Goal: Transaction & Acquisition: Book appointment/travel/reservation

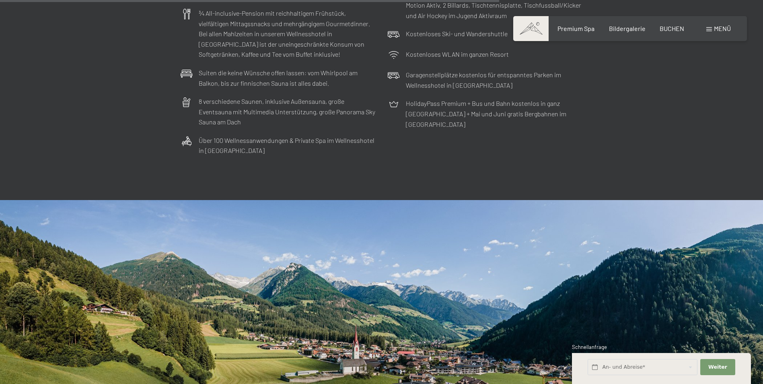
scroll to position [2614, 0]
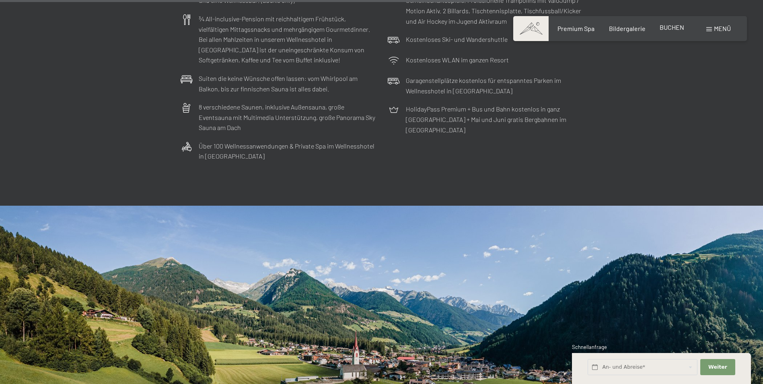
click at [668, 30] on span "BUCHEN" at bounding box center [672, 27] width 25 height 8
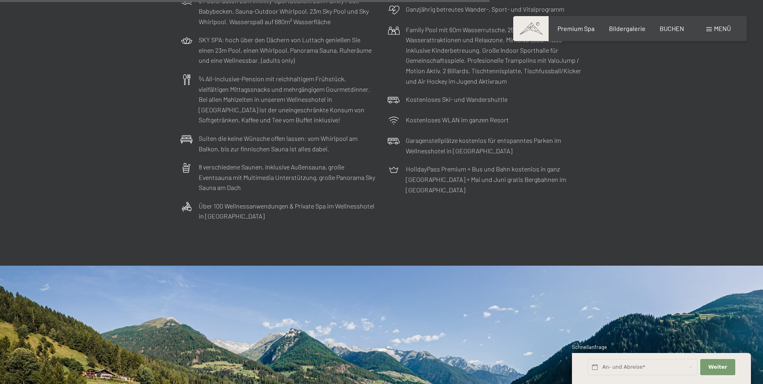
scroll to position [2534, 0]
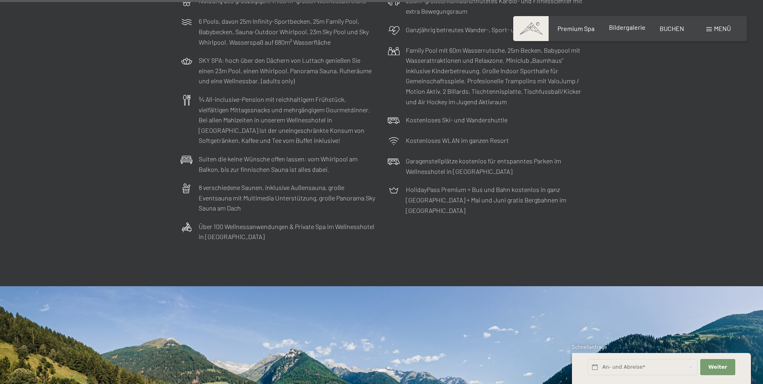
click at [627, 27] on span "Bildergalerie" at bounding box center [627, 27] width 37 height 8
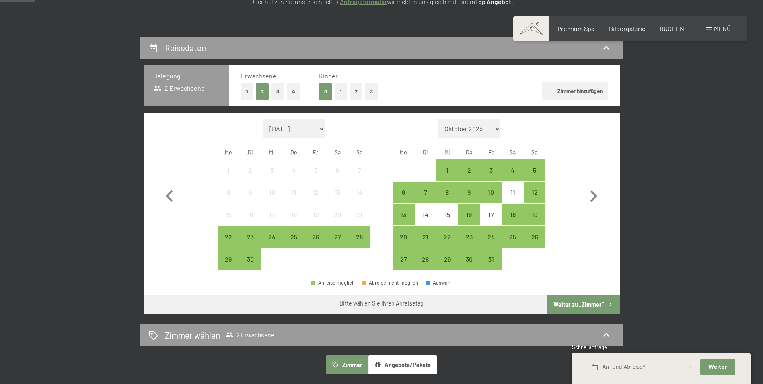
scroll to position [161, 0]
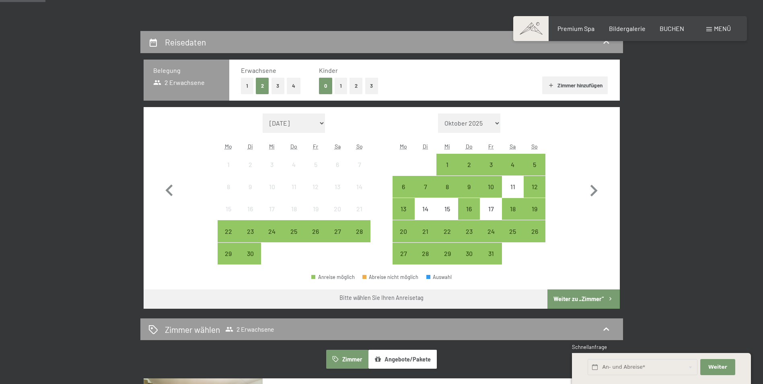
click at [497, 125] on select "Oktober 2025 November 2025 Dezember 2025 Januar 2026 Februar 2026 März 2026 Apr…" at bounding box center [469, 122] width 63 height 19
click at [497, 124] on select "Oktober 2025 November 2025 Dezember 2025 Januar 2026 Februar 2026 März 2026 Apr…" at bounding box center [469, 122] width 63 height 19
select select "2025-11-01"
select select "2025-12-01"
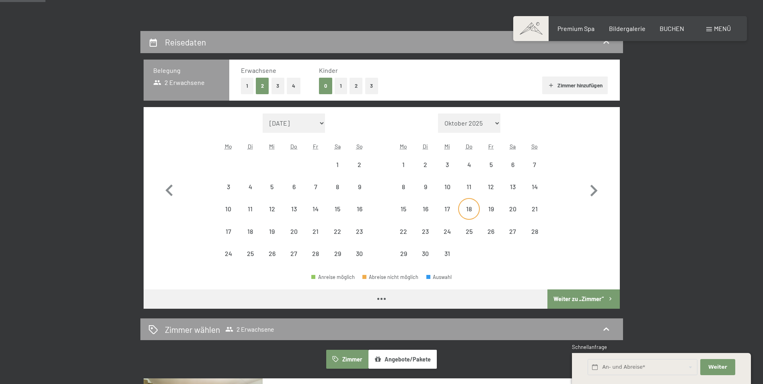
click at [471, 206] on div "18" at bounding box center [469, 216] width 20 height 20
select select "2025-11-01"
select select "[DATE]"
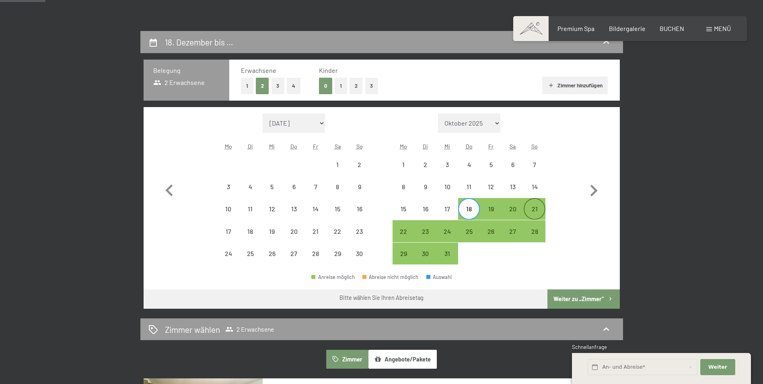
click at [530, 208] on div "21" at bounding box center [534, 216] width 20 height 20
select select "2025-11-01"
select select "2025-12-01"
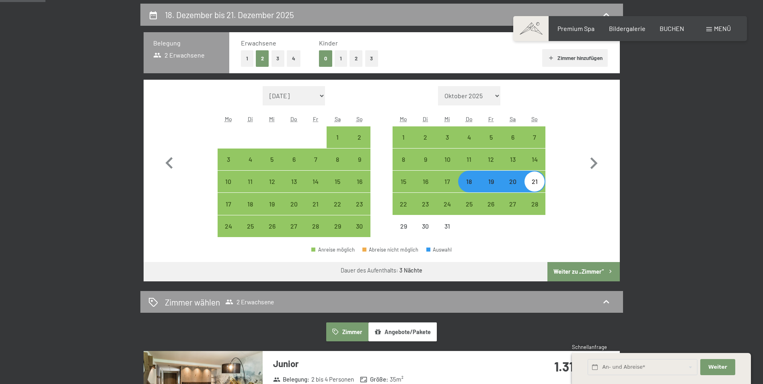
scroll to position [201, 0]
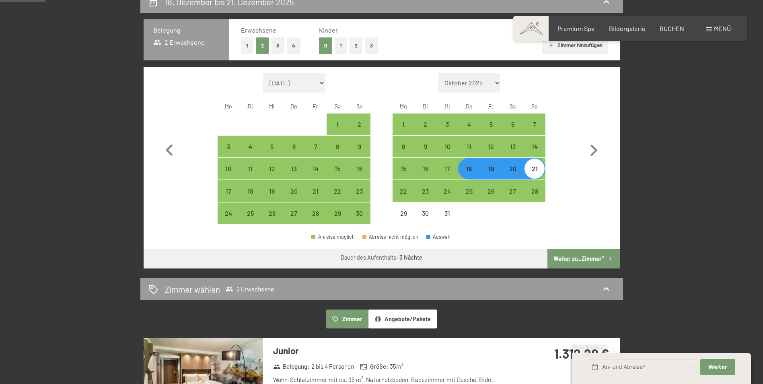
click at [598, 258] on button "Weiter zu „Zimmer“" at bounding box center [583, 258] width 72 height 19
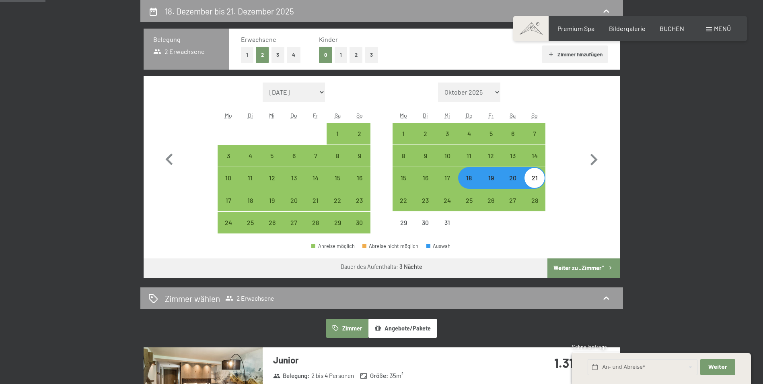
select select "2025-11-01"
select select "2025-12-01"
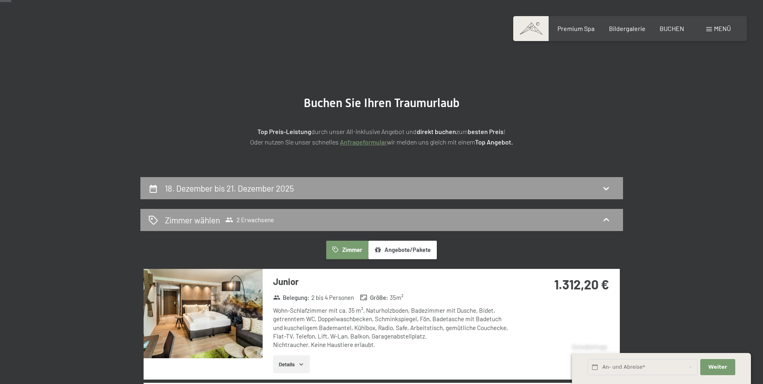
scroll to position [0, 0]
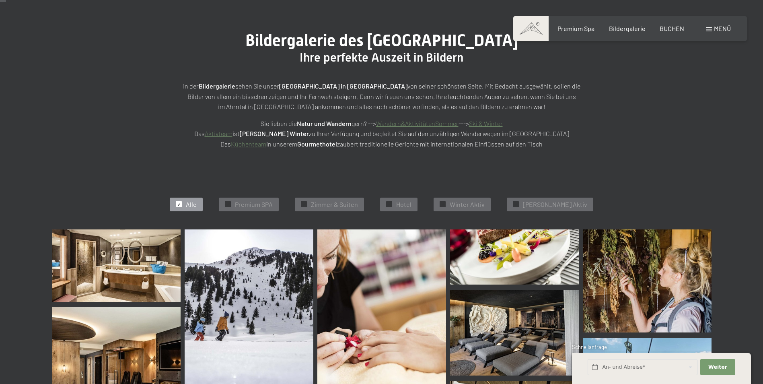
scroll to position [80, 0]
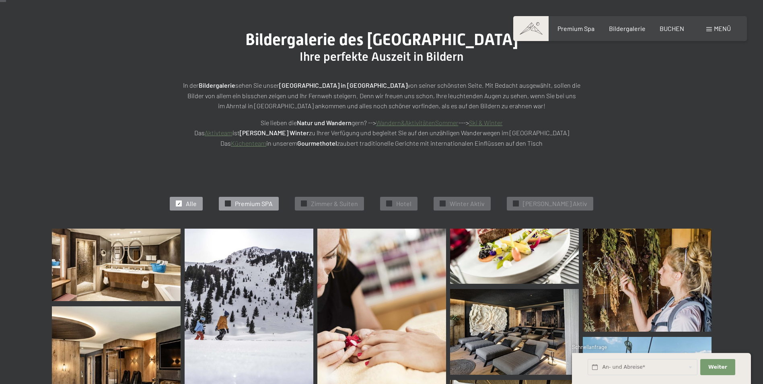
click at [255, 199] on span "Premium SPA" at bounding box center [254, 203] width 38 height 9
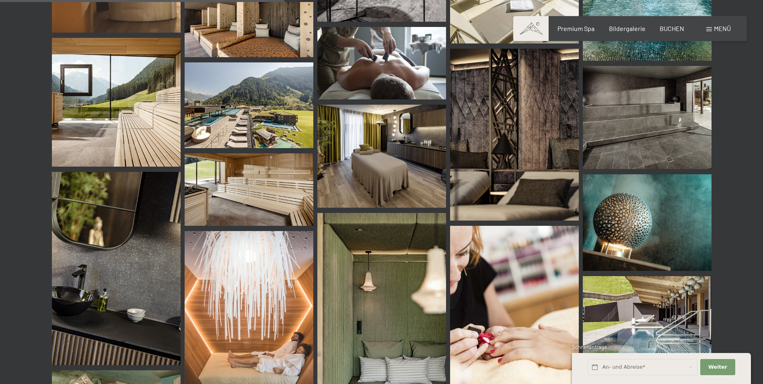
scroll to position [605, 0]
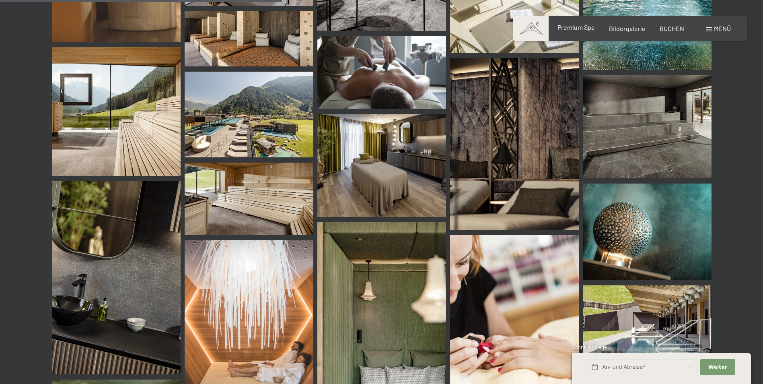
click at [588, 28] on span "Premium Spa" at bounding box center [575, 27] width 37 height 8
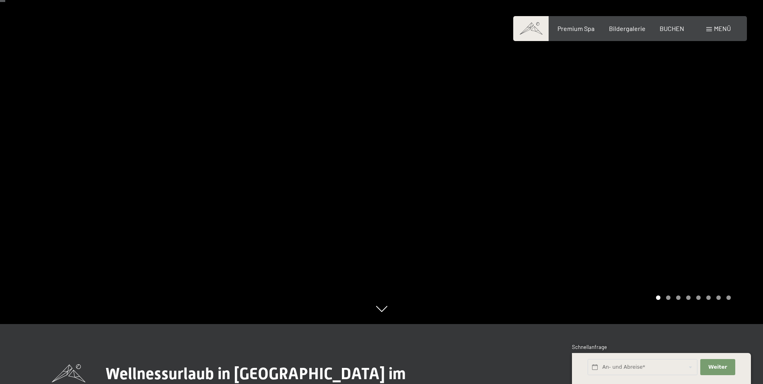
scroll to position [40, 0]
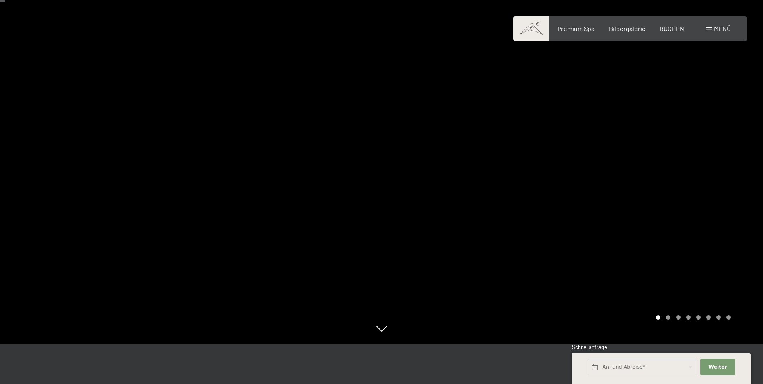
click at [730, 163] on div at bounding box center [573, 152] width 382 height 384
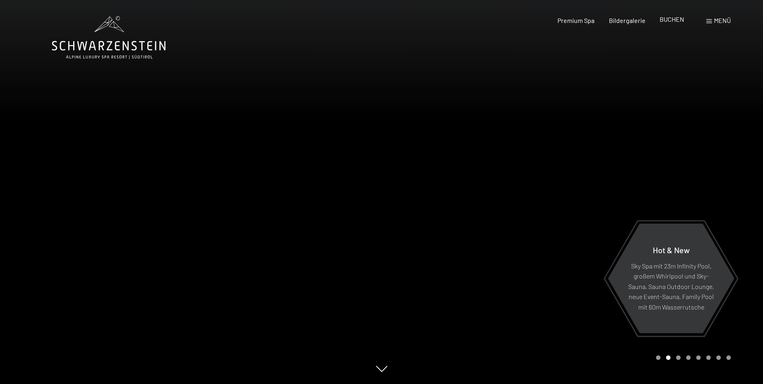
click at [668, 23] on div "BUCHEN" at bounding box center [672, 19] width 25 height 9
click at [678, 19] on span "BUCHEN" at bounding box center [672, 19] width 25 height 8
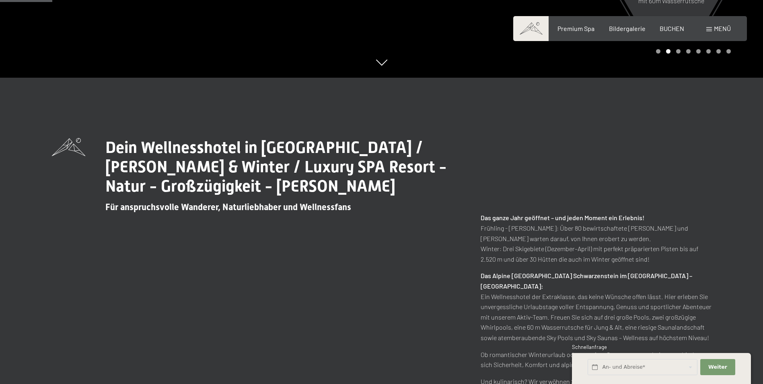
scroll to position [322, 0]
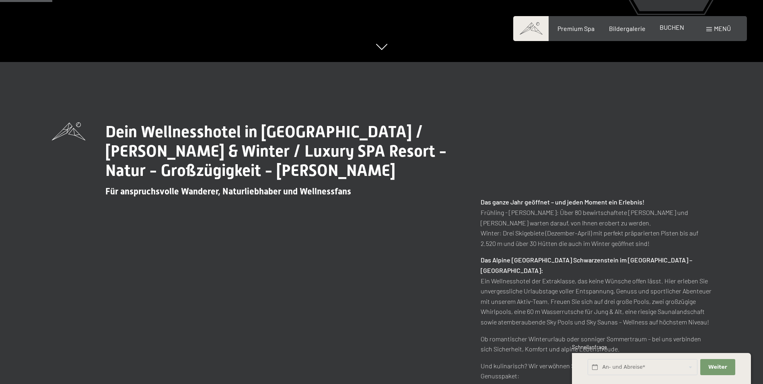
click at [675, 25] on span "BUCHEN" at bounding box center [672, 27] width 25 height 8
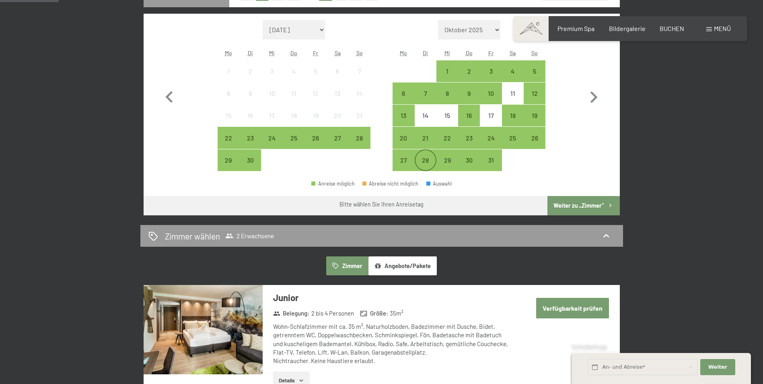
scroll to position [201, 0]
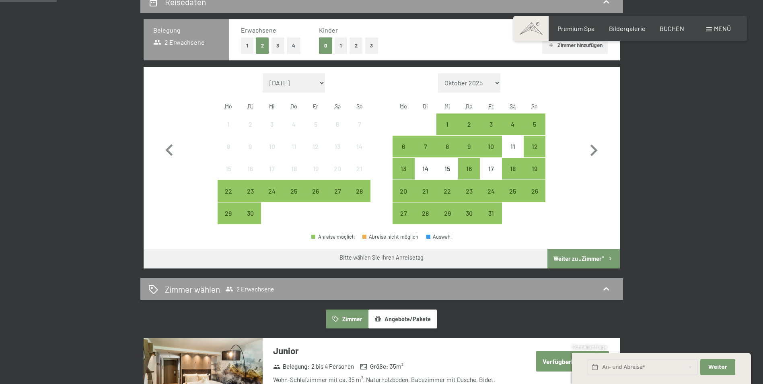
click at [499, 84] on select "Oktober 2025 November 2025 Dezember 2025 Januar 2026 Februar 2026 März 2026 Apr…" at bounding box center [469, 82] width 63 height 19
select select "2025-11-01"
select select "2025-12-01"
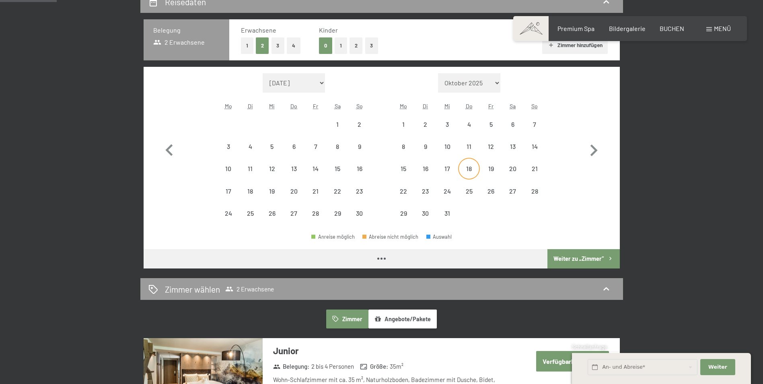
click at [471, 166] on div "18" at bounding box center [469, 175] width 20 height 20
select select "2025-11-01"
select select "2025-12-01"
select select "2025-11-01"
select select "2025-12-01"
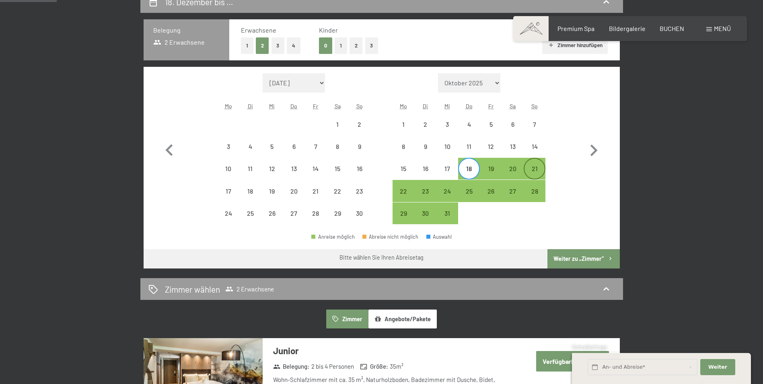
click at [528, 166] on div "21" at bounding box center [534, 175] width 20 height 20
select select "[DATE]"
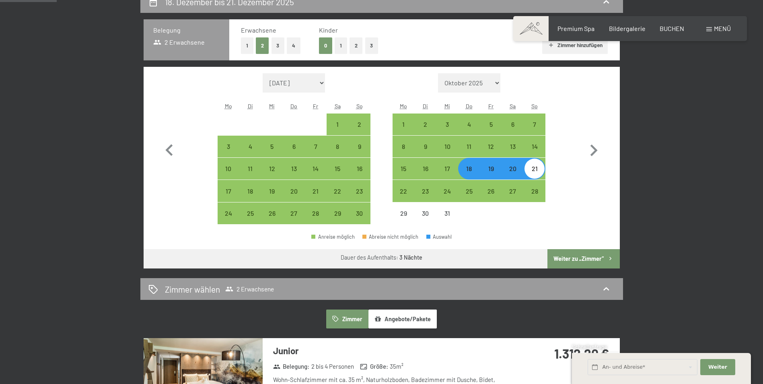
click at [582, 262] on button "Weiter zu „Zimmer“" at bounding box center [583, 258] width 72 height 19
select select "[DATE]"
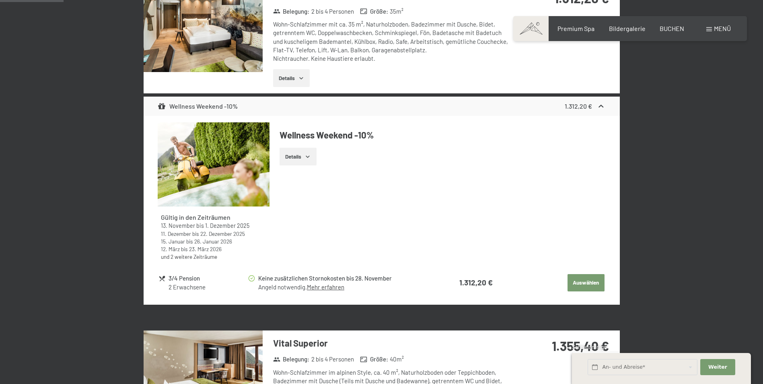
scroll to position [312, 0]
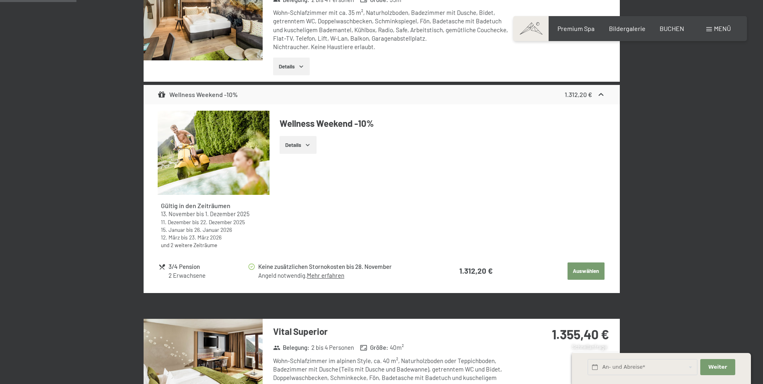
click at [586, 267] on button "Auswählen" at bounding box center [585, 271] width 37 height 18
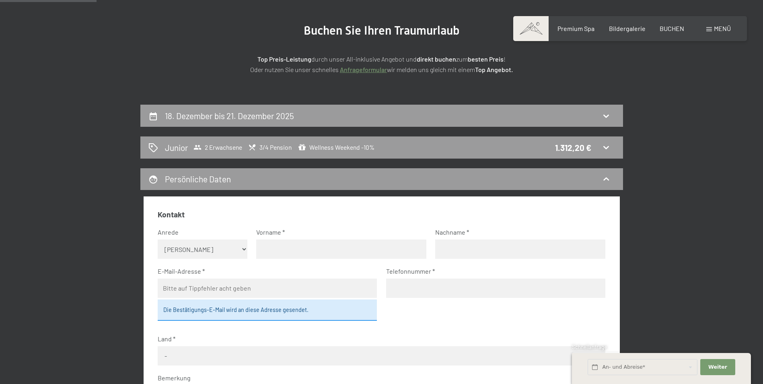
scroll to position [71, 0]
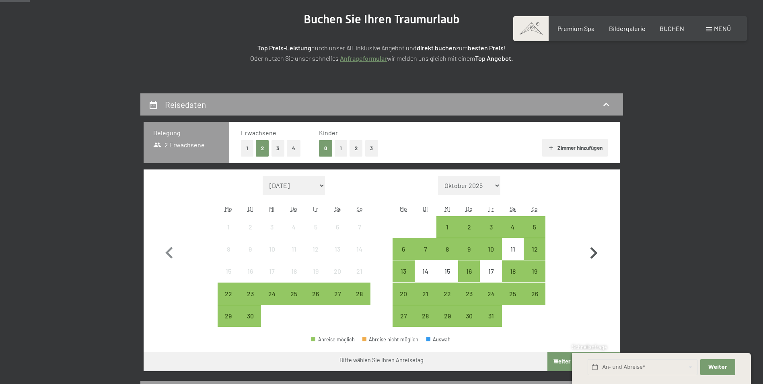
scroll to position [121, 0]
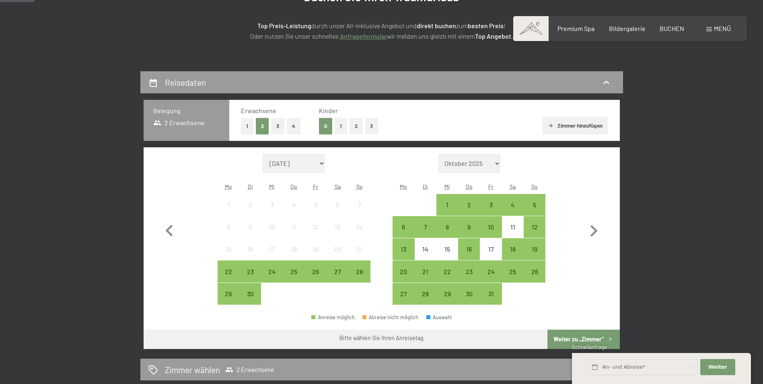
click at [498, 163] on select "[DATE] [DATE] [DATE] [DATE] [DATE] [PERSON_NAME][DATE] [DATE] [DATE] [DATE] [DA…" at bounding box center [469, 163] width 63 height 19
select select "[DATE]"
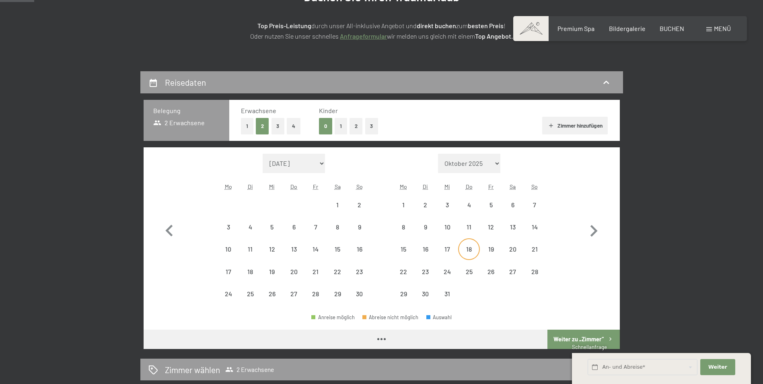
click at [470, 251] on div "18" at bounding box center [469, 256] width 20 height 20
select select "[DATE]"
click at [529, 250] on div "21" at bounding box center [534, 256] width 20 height 20
select select "[DATE]"
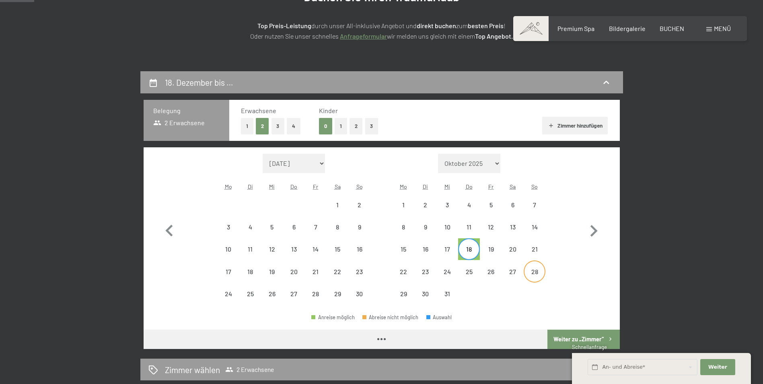
select select "[DATE]"
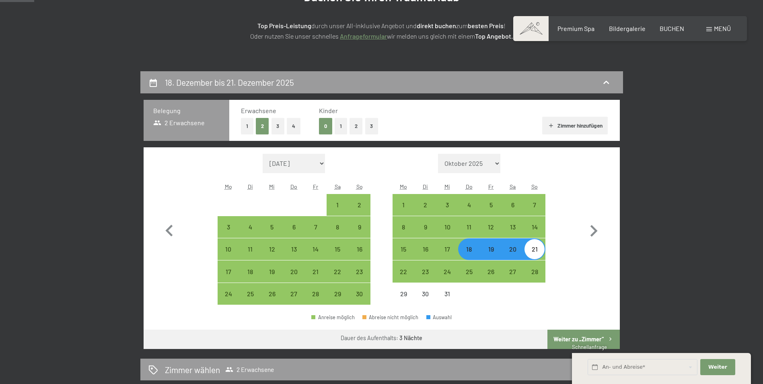
click at [577, 339] on button "Weiter zu „Zimmer“" at bounding box center [583, 338] width 72 height 19
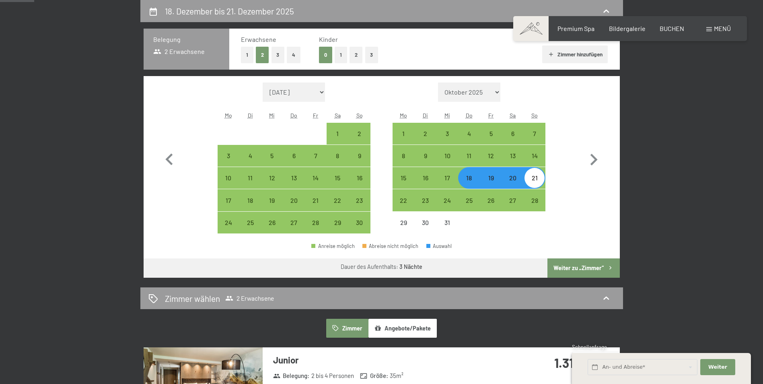
select select "[DATE]"
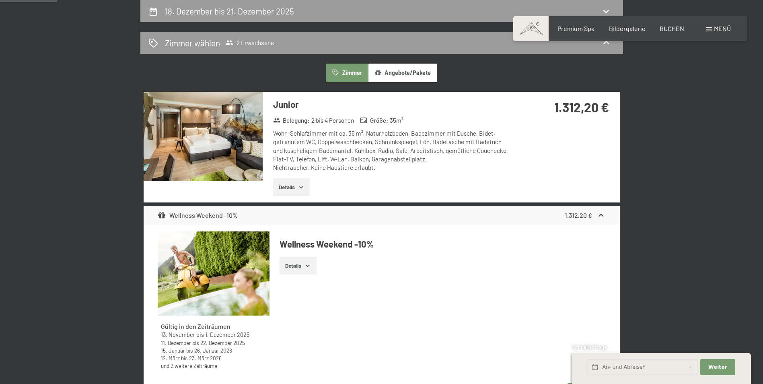
click at [414, 72] on button "Angebote/Pakete" at bounding box center [402, 73] width 68 height 18
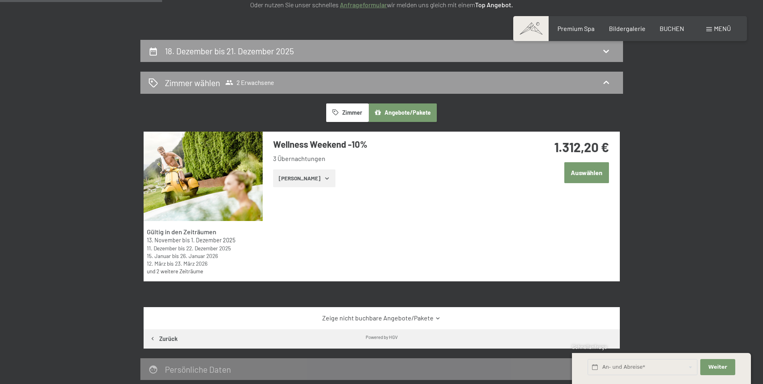
scroll to position [152, 0]
click at [357, 114] on button "Zimmer" at bounding box center [347, 113] width 42 height 18
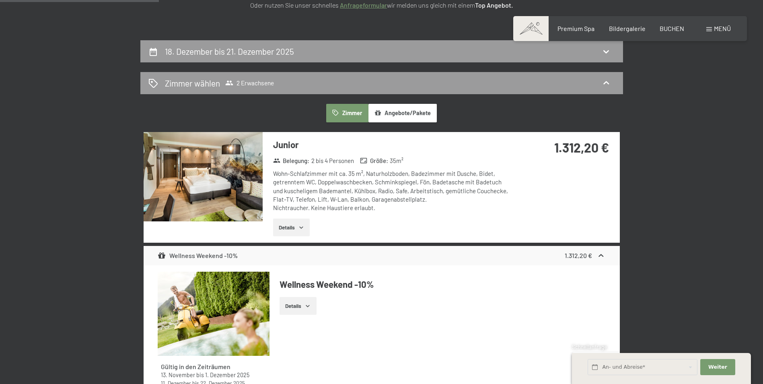
click at [403, 113] on button "Angebote/Pakete" at bounding box center [402, 113] width 68 height 18
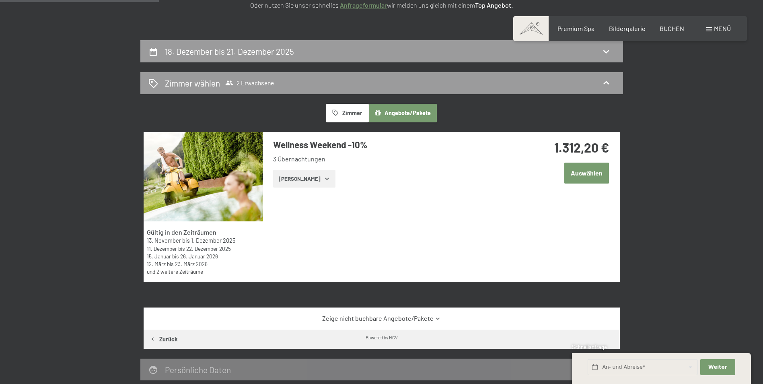
click at [324, 178] on icon "button" at bounding box center [327, 178] width 6 height 6
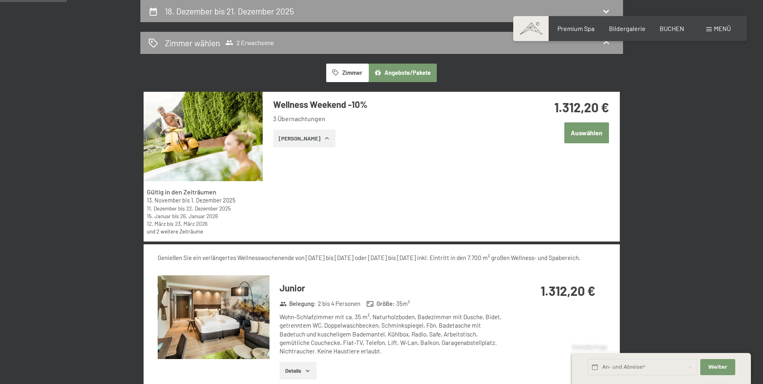
scroll to position [71, 0]
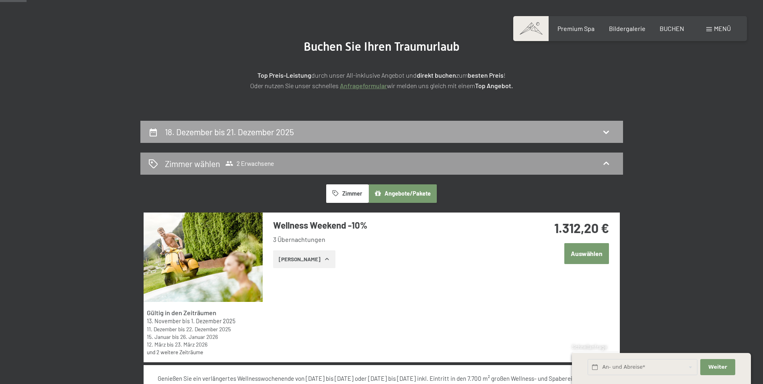
click at [233, 133] on h2 "18. Dezember bis 21. Dezember 2025" at bounding box center [229, 132] width 129 height 10
select select "[DATE]"
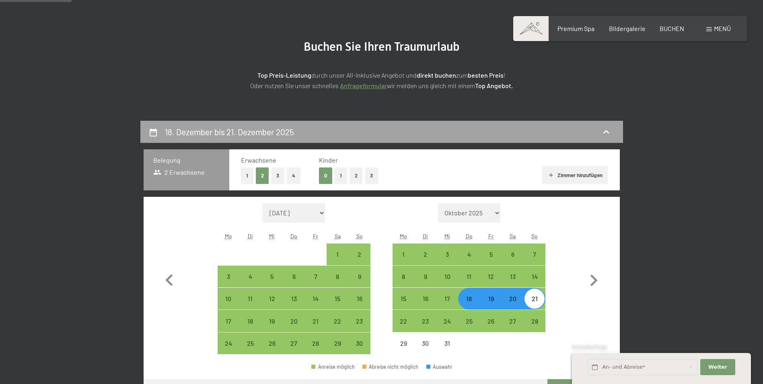
scroll to position [192, 0]
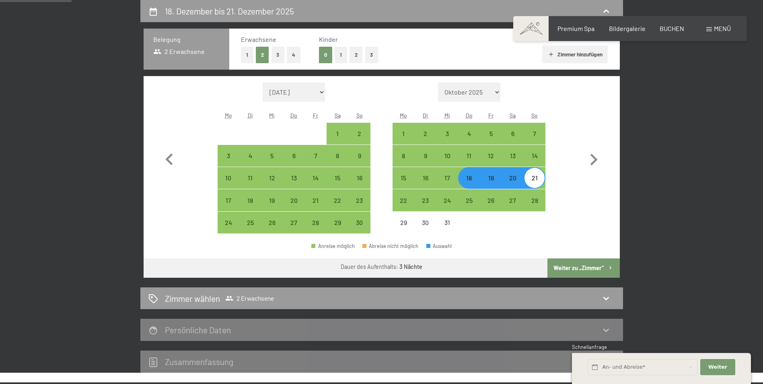
click at [471, 181] on div "18" at bounding box center [469, 185] width 20 height 20
select select "[DATE]"
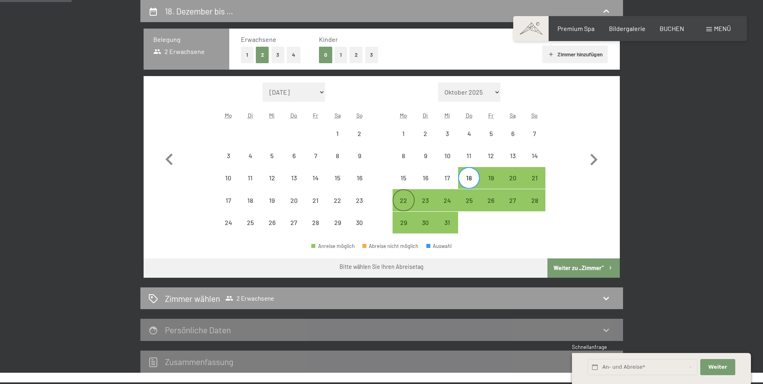
click at [407, 197] on div "22" at bounding box center [403, 207] width 20 height 20
select select "[DATE]"
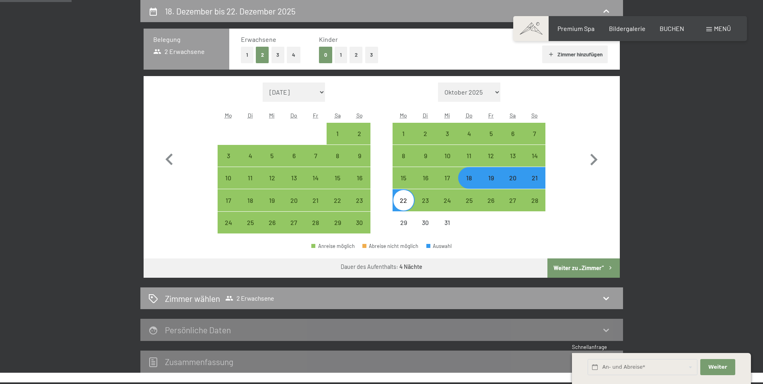
click at [588, 268] on button "Weiter zu „Zimmer“" at bounding box center [583, 267] width 72 height 19
select select "[DATE]"
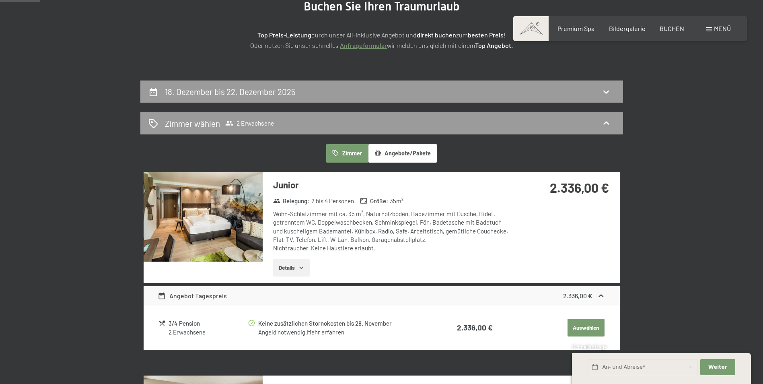
click at [265, 92] on h2 "18. Dezember bis 22. Dezember 2025" at bounding box center [230, 91] width 131 height 10
select select "[DATE]"
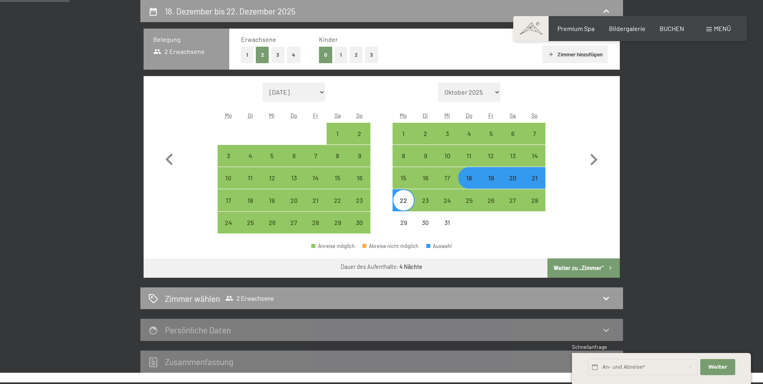
click at [470, 180] on div "18" at bounding box center [469, 185] width 20 height 20
select select "[DATE]"
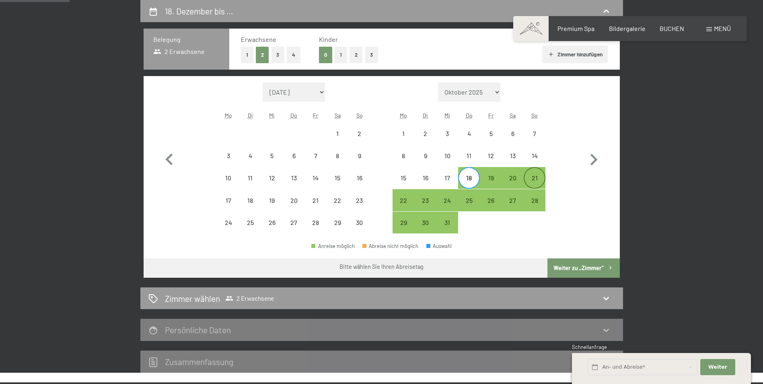
click at [534, 178] on div "21" at bounding box center [534, 185] width 20 height 20
select select "[DATE]"
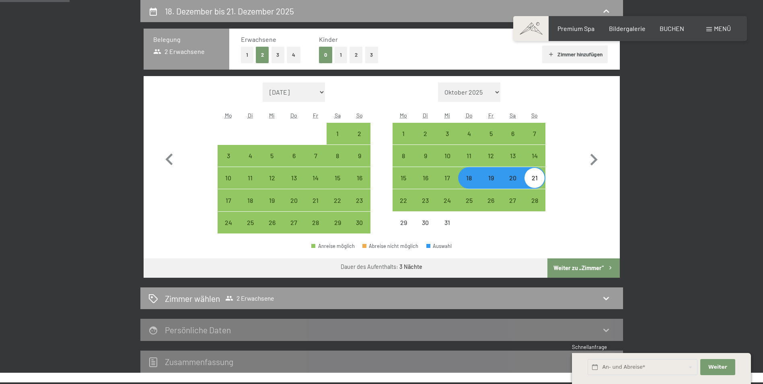
click at [593, 269] on button "Weiter zu „Zimmer“" at bounding box center [583, 267] width 72 height 19
select select "[DATE]"
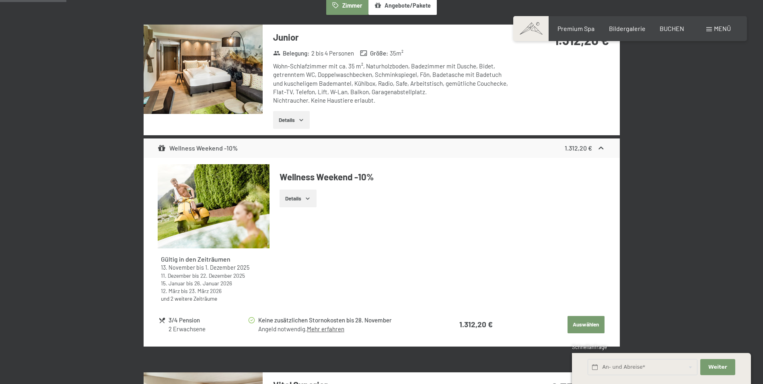
scroll to position [272, 0]
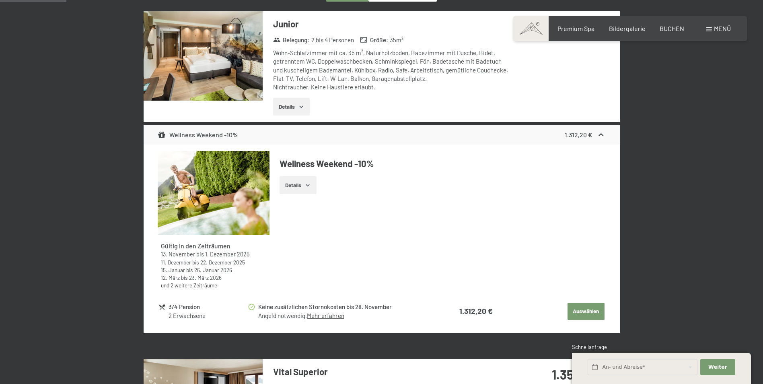
click at [578, 310] on button "Auswählen" at bounding box center [585, 311] width 37 height 18
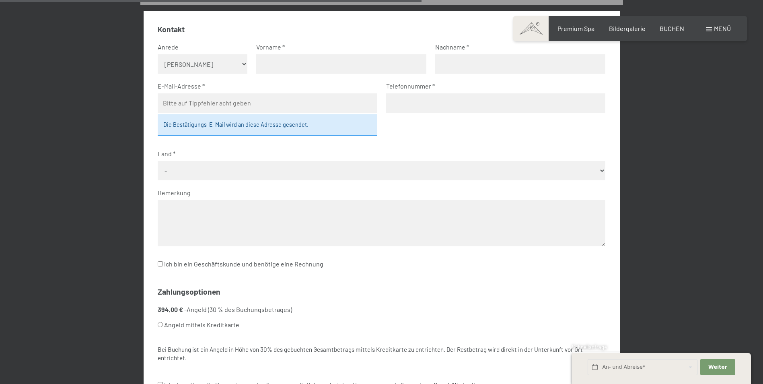
scroll to position [192, 0]
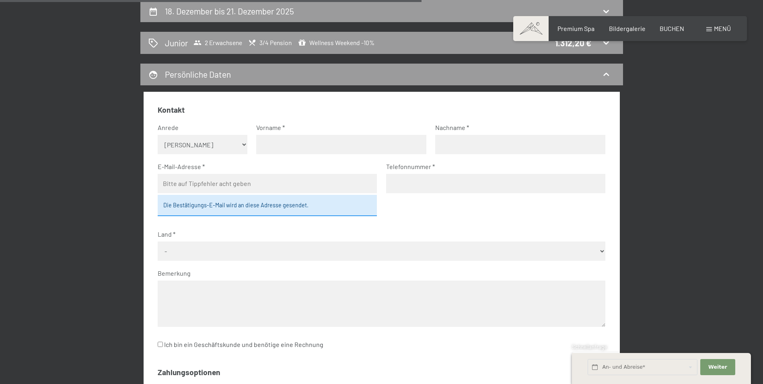
click at [211, 146] on select "Keine Angabe Frau [PERSON_NAME]" at bounding box center [203, 144] width 90 height 19
select select "m"
click at [158, 135] on select "Keine Angabe Frau [PERSON_NAME]" at bounding box center [203, 144] width 90 height 19
click at [269, 148] on input "text" at bounding box center [341, 144] width 170 height 19
type input "[PERSON_NAME]"
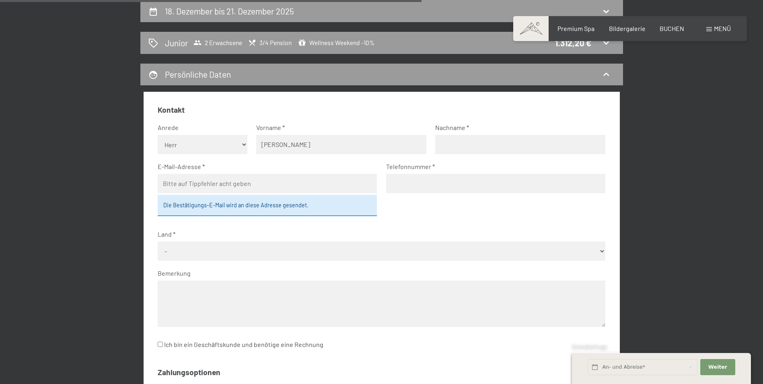
type input "Ammann"
type input "[EMAIL_ADDRESS][DOMAIN_NAME]"
type input "066475131540"
select select "AUT"
click at [393, 183] on input "066475131540" at bounding box center [495, 183] width 219 height 19
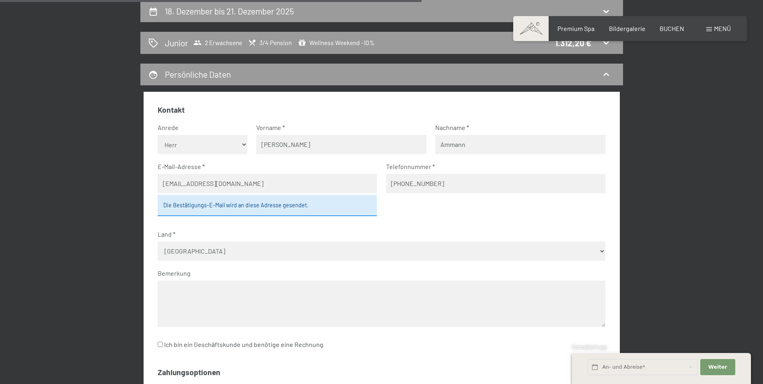
type input "[PHONE_NUMBER]"
click at [442, 225] on fieldset "Kontakt Anrede [PERSON_NAME] Frau Herr Vorname [PERSON_NAME] [PERSON_NAME] E-Ma…" at bounding box center [382, 232] width 448 height 255
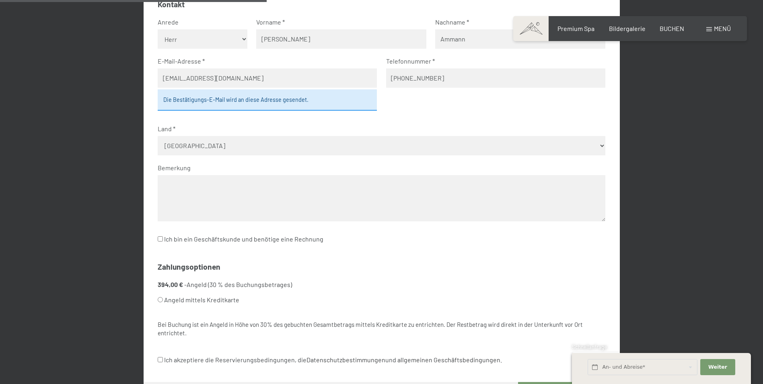
scroll to position [312, 0]
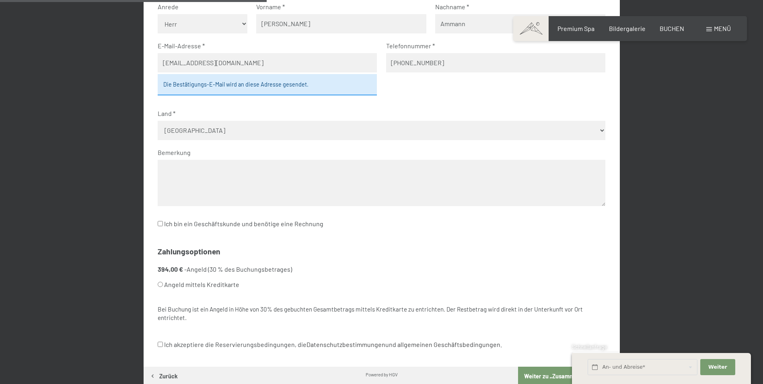
click at [261, 175] on textarea at bounding box center [382, 183] width 448 height 46
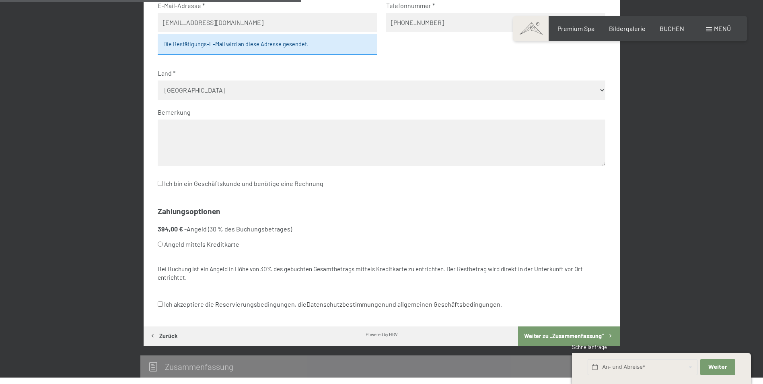
click at [158, 245] on input "Angeld mittels Kreditkarte" at bounding box center [160, 243] width 5 height 5
radio input "true"
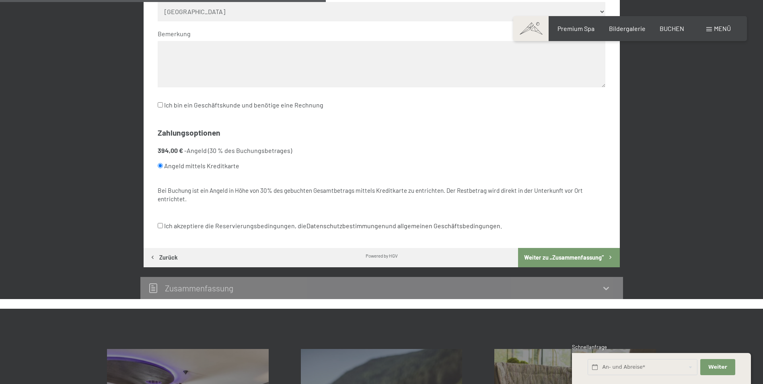
scroll to position [433, 0]
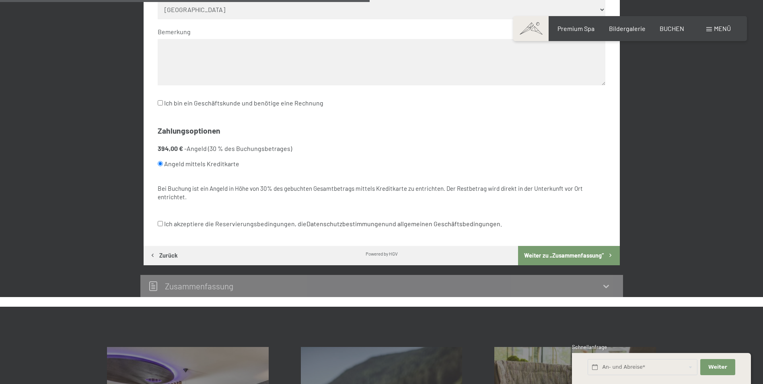
click at [158, 224] on input "Ich akzeptiere die Reservierungsbedingungen, die Datenschutzbestimmungen und al…" at bounding box center [160, 223] width 5 height 5
checkbox input "true"
click at [568, 251] on button "Weiter zu „Zusammen­fassung“" at bounding box center [568, 255] width 101 height 19
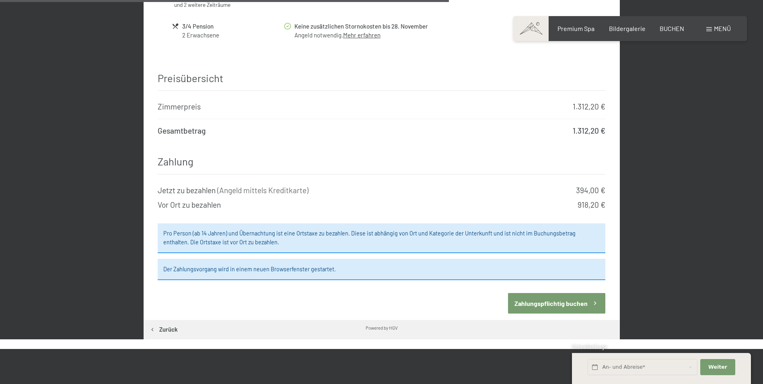
scroll to position [755, 0]
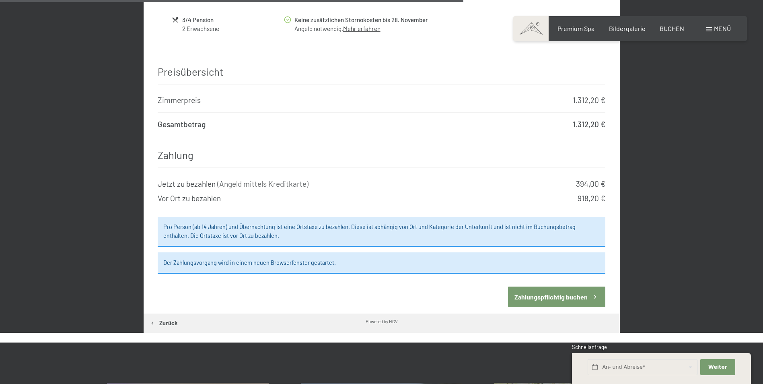
click at [555, 290] on button "Zahlungspflichtig buchen" at bounding box center [556, 296] width 97 height 21
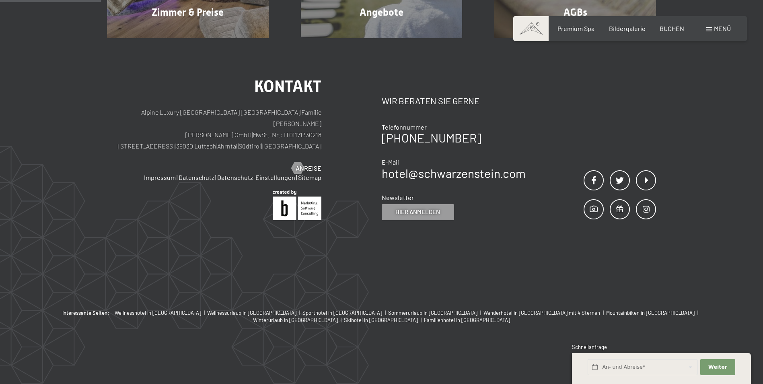
scroll to position [192, 0]
